Goal: Complete application form

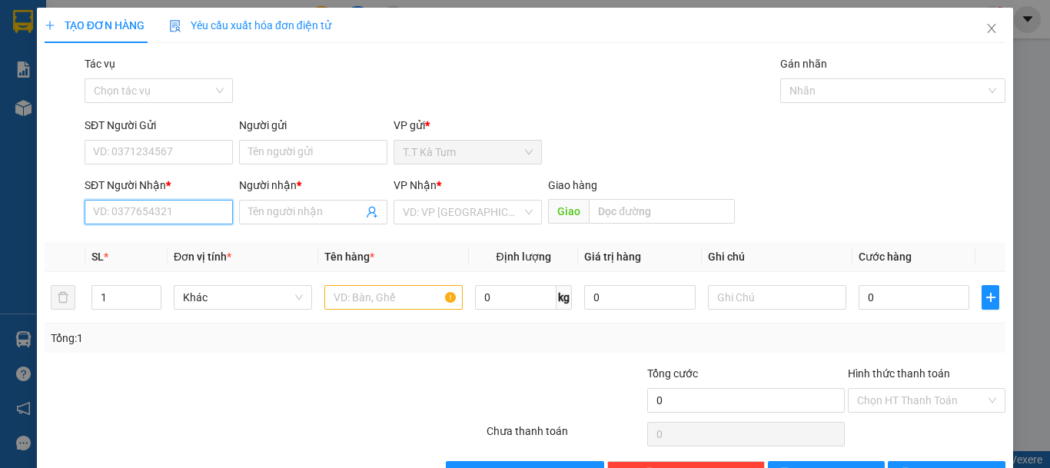
click at [211, 207] on input "SĐT Người Nhận *" at bounding box center [159, 212] width 148 height 25
click at [194, 235] on div "0919097226 - [PERSON_NAME]" at bounding box center [168, 243] width 151 height 17
type input "0919097226"
type input "[PERSON_NAME]"
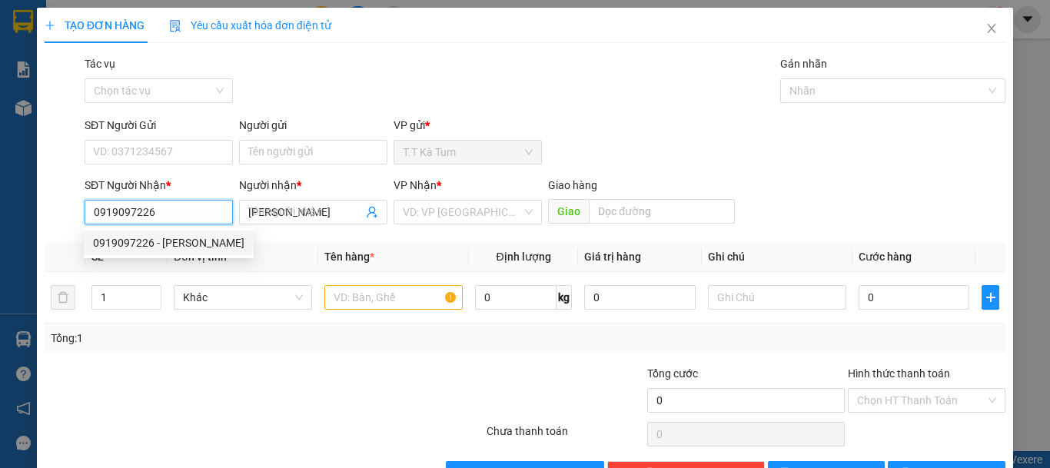
type input "30.000"
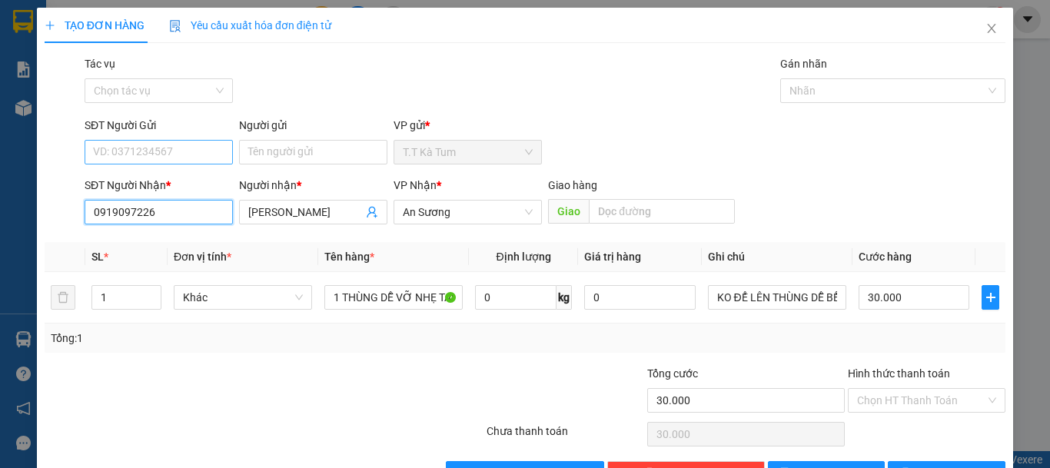
type input "0919097226"
click at [205, 150] on input "SĐT Người Gửi" at bounding box center [159, 152] width 148 height 25
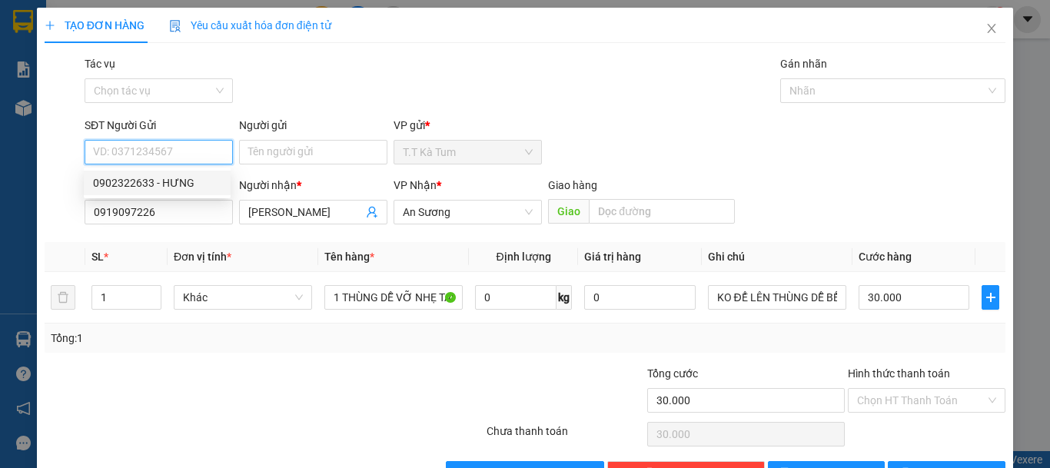
click at [170, 187] on div "0902322633 - HƯNG" at bounding box center [157, 183] width 128 height 17
type input "0902322633"
type input "HƯNG"
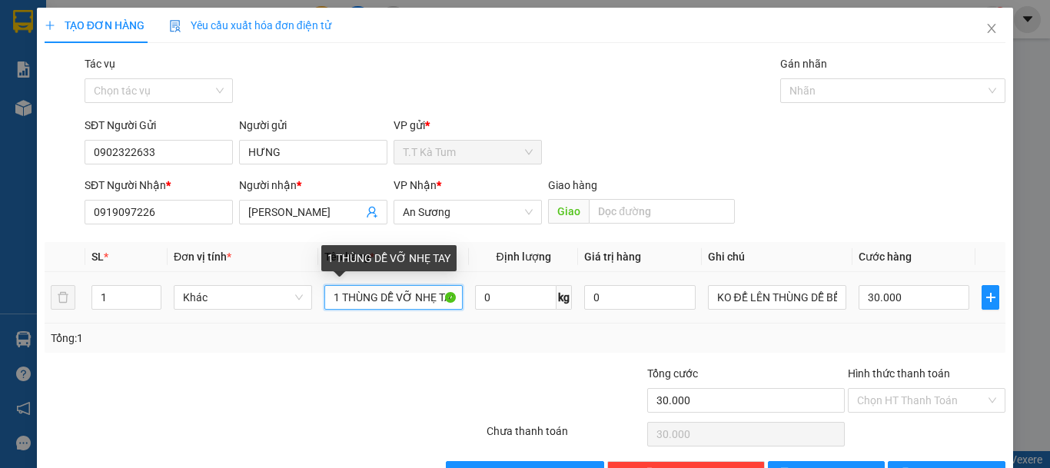
click at [336, 296] on input "1 THÙNG DỄ VỠ NHẸ TAY" at bounding box center [394, 297] width 138 height 25
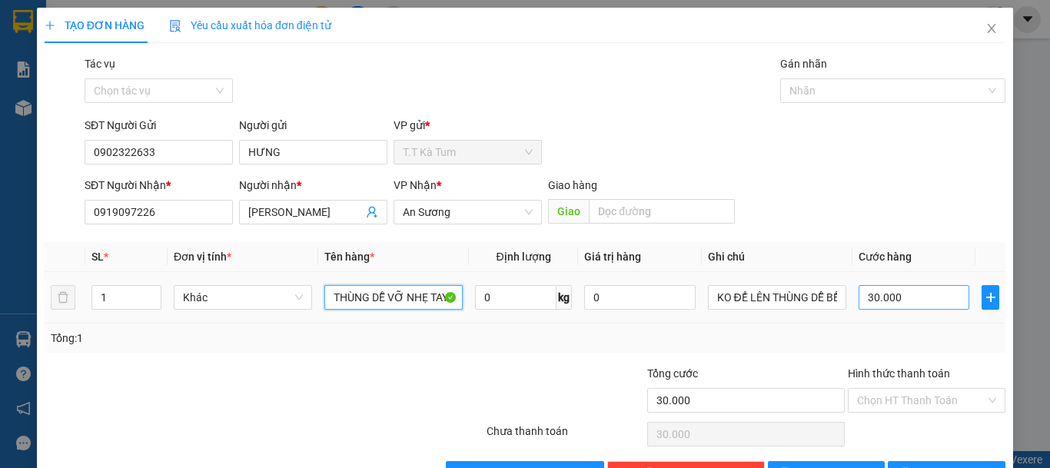
type input "THÙNG DỄ VỠ NHẸ TAY"
click at [918, 298] on input "30.000" at bounding box center [914, 297] width 111 height 25
type input "4"
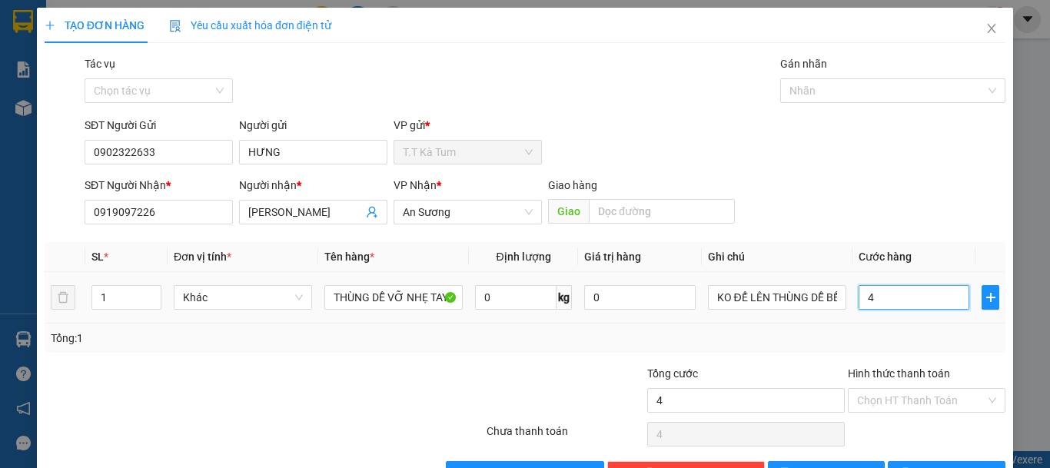
type input "40"
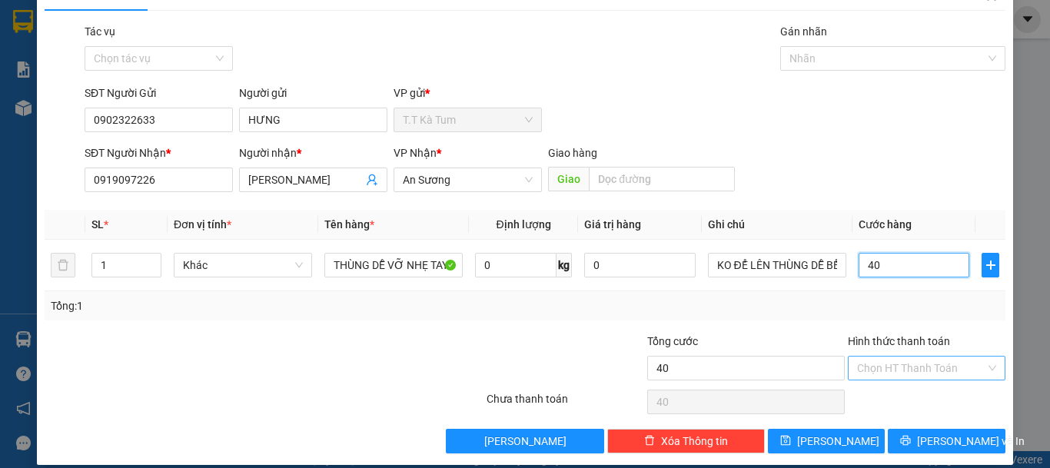
scroll to position [48, 0]
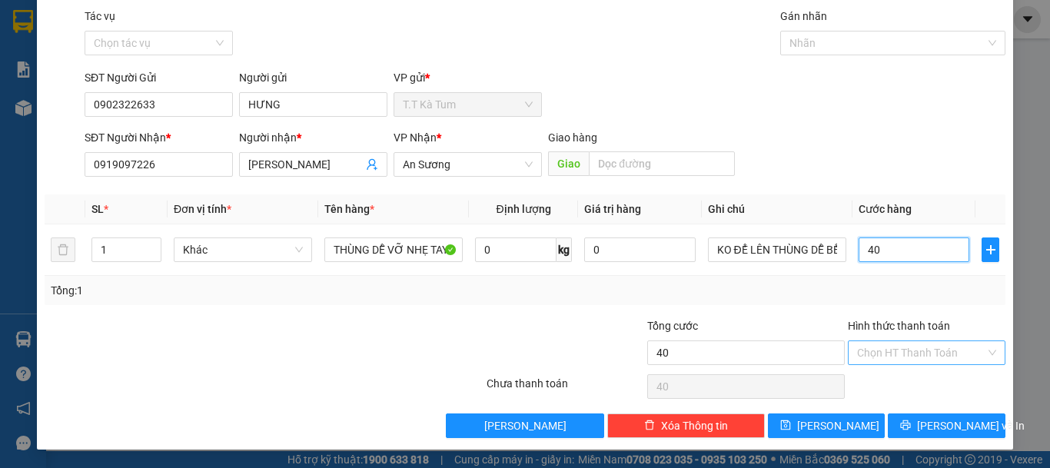
type input "40"
type input "40.000"
click at [906, 357] on input "Hình thức thanh toán" at bounding box center [921, 352] width 128 height 23
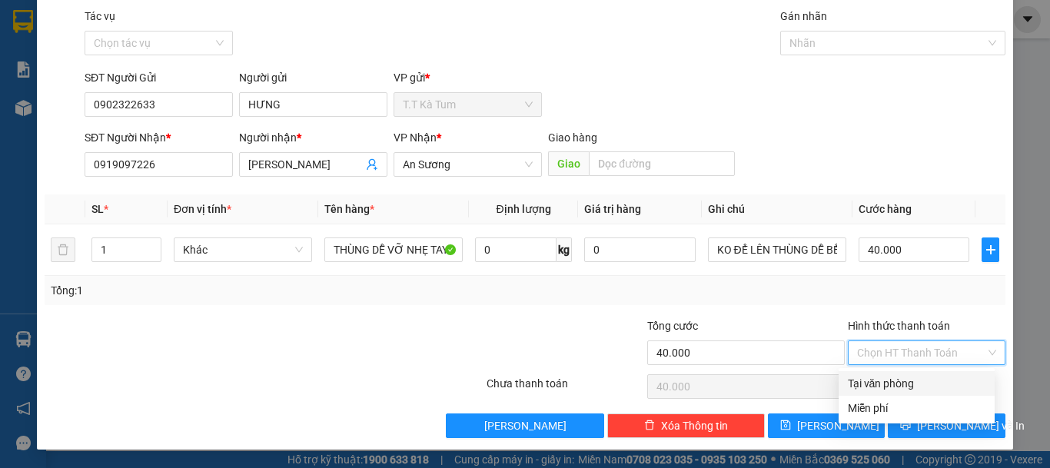
click at [902, 381] on div "Tại văn phòng" at bounding box center [917, 383] width 138 height 17
type input "0"
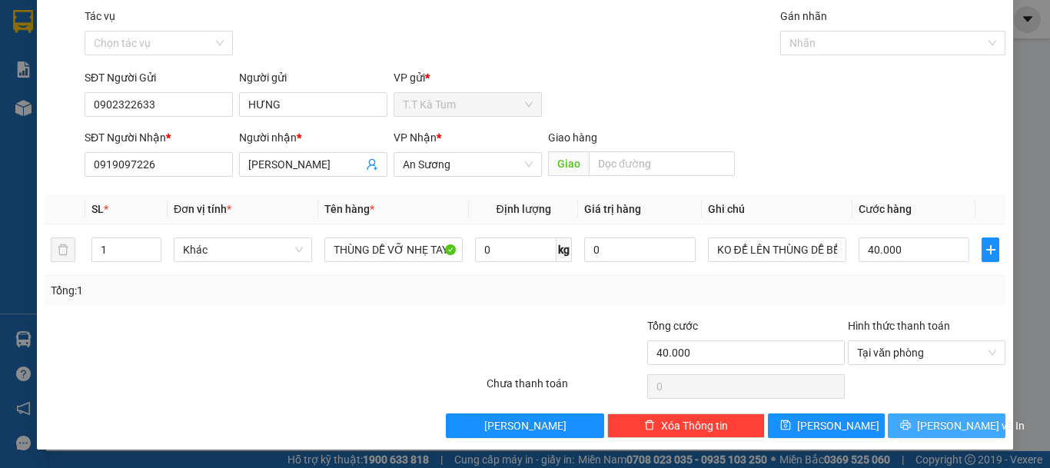
click at [946, 427] on span "[PERSON_NAME] và In" at bounding box center [971, 426] width 108 height 17
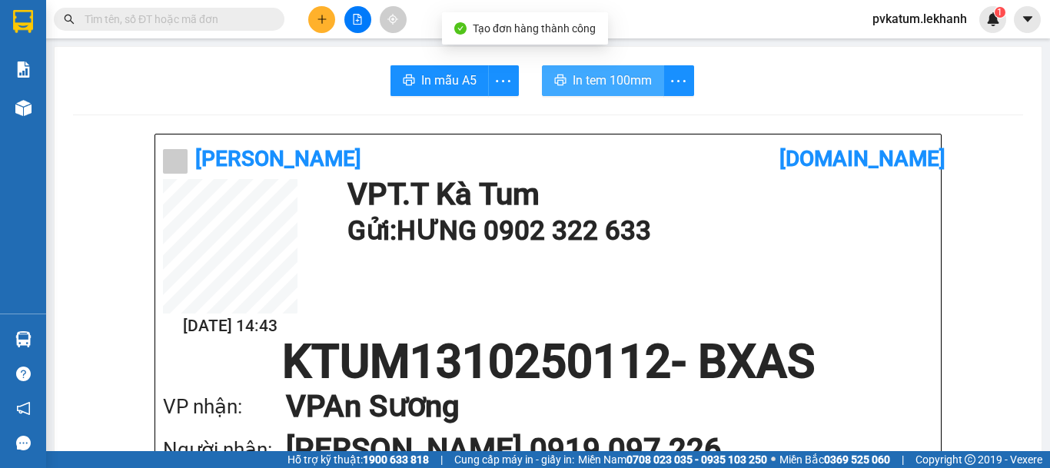
click at [584, 81] on span "In tem 100mm" at bounding box center [612, 80] width 79 height 19
